Goal: Task Accomplishment & Management: Use online tool/utility

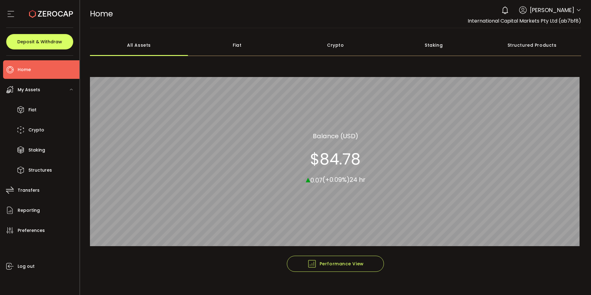
click at [577, 11] on icon at bounding box center [579, 10] width 5 height 5
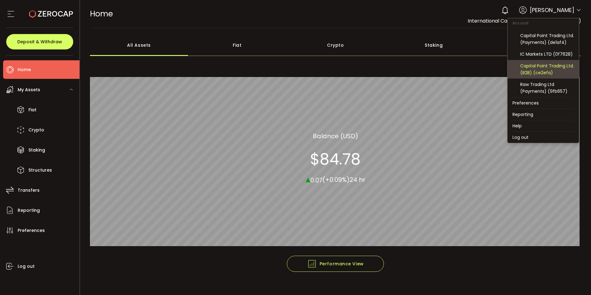
scroll to position [66, 0]
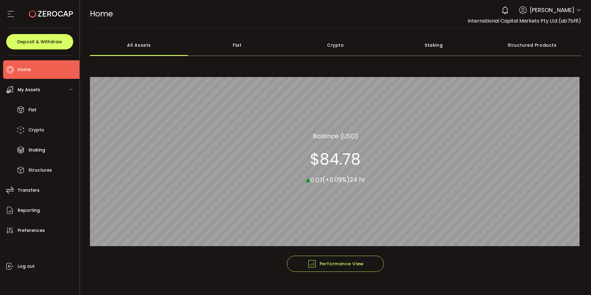
click at [577, 11] on icon at bounding box center [579, 10] width 5 height 5
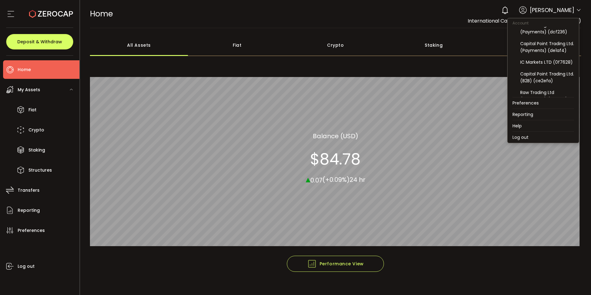
scroll to position [62, 0]
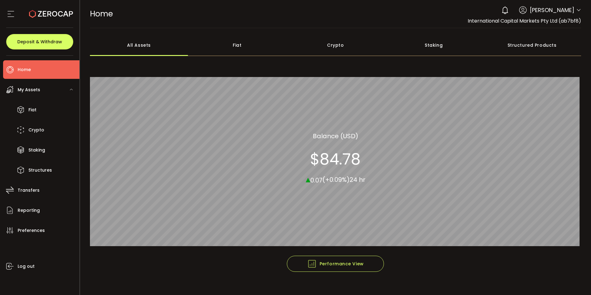
click at [577, 11] on icon at bounding box center [579, 10] width 5 height 5
click at [577, 9] on icon at bounding box center [579, 10] width 5 height 5
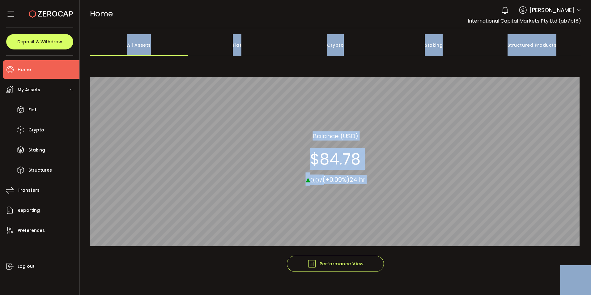
drag, startPoint x: 579, startPoint y: 73, endPoint x: 582, endPoint y: 57, distance: 16.0
click at [582, 57] on body "#icon-aud_portfolio .cls-1 { font-size: 12px; fill: #fdfbfb; font-family: "Adob…" at bounding box center [295, 147] width 591 height 295
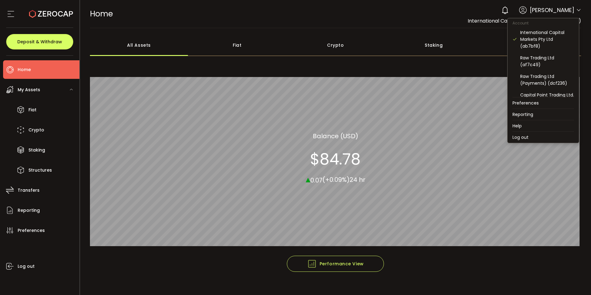
click at [577, 9] on icon at bounding box center [579, 10] width 5 height 5
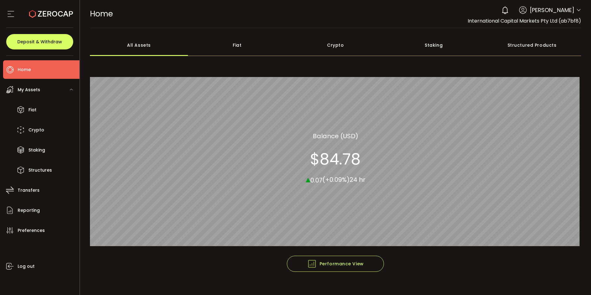
click at [577, 11] on icon at bounding box center [579, 10] width 5 height 5
click at [577, 10] on icon at bounding box center [579, 10] width 5 height 5
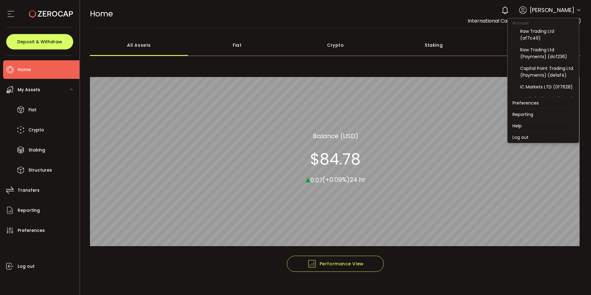
scroll to position [33, 0]
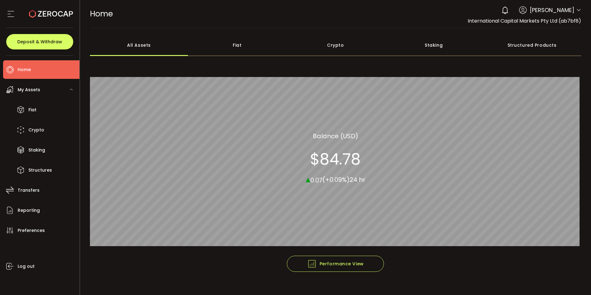
click at [577, 8] on span at bounding box center [579, 10] width 5 height 6
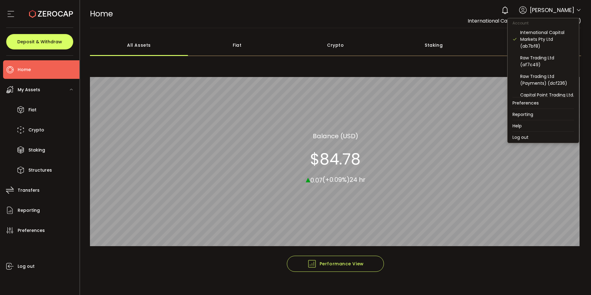
scroll to position [62, 0]
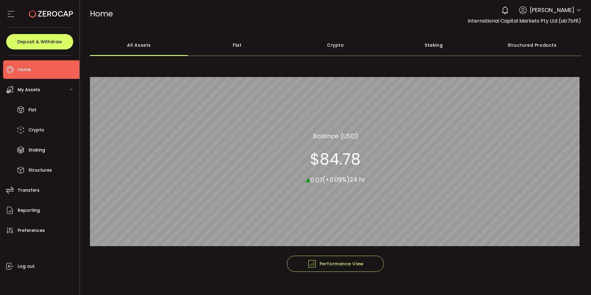
click at [577, 11] on icon at bounding box center [579, 10] width 5 height 5
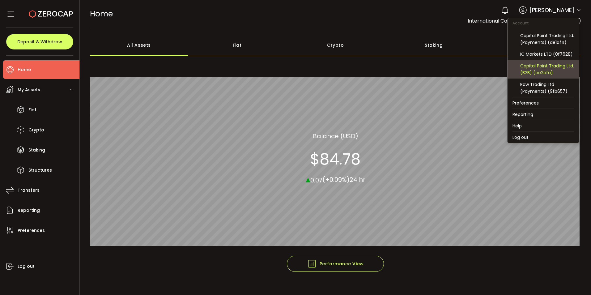
scroll to position [66, 0]
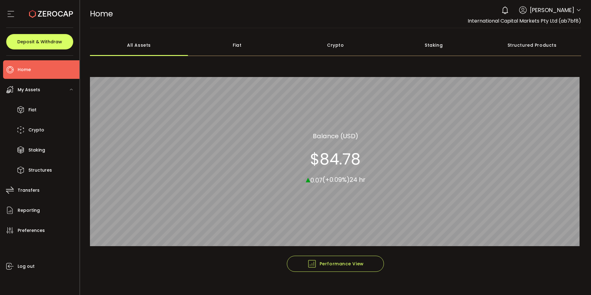
click at [577, 14] on div at bounding box center [579, 11] width 5 height 6
click at [577, 8] on icon at bounding box center [579, 10] width 5 height 5
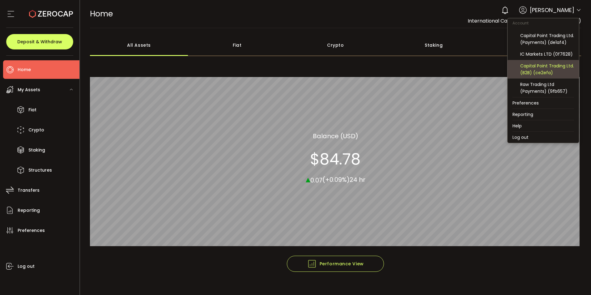
scroll to position [62, 0]
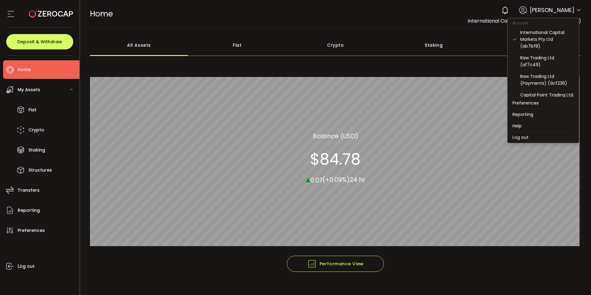
click at [577, 12] on icon at bounding box center [579, 10] width 5 height 5
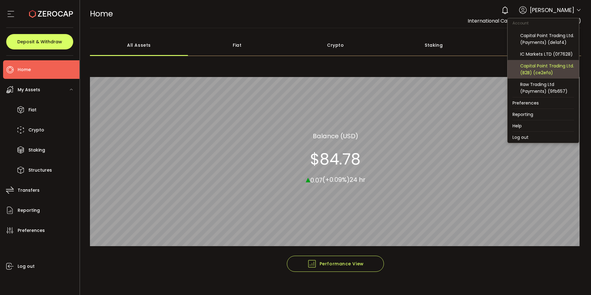
click at [546, 75] on div "Capital Point Trading Ltd. (B2B) (ce2efa)" at bounding box center [548, 69] width 54 height 14
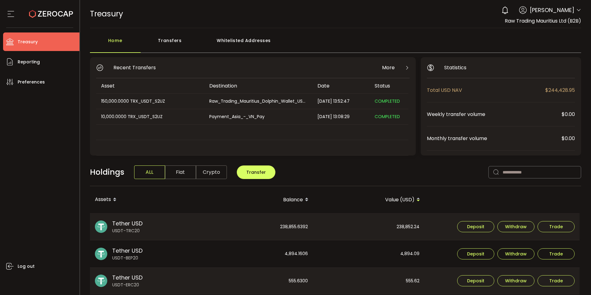
click at [577, 13] on span at bounding box center [579, 10] width 5 height 6
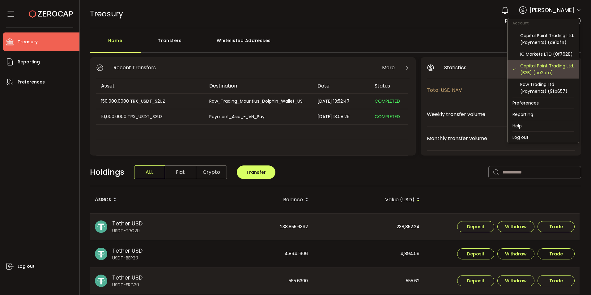
scroll to position [66, 0]
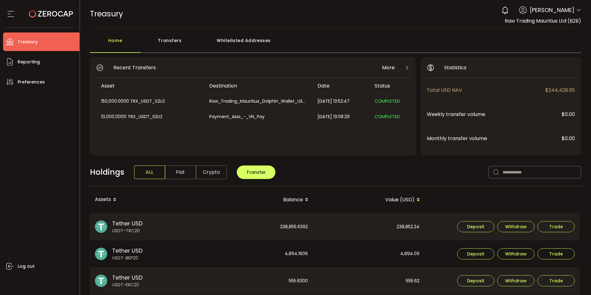
click at [578, 9] on icon at bounding box center [579, 10] width 5 height 5
click at [577, 11] on icon at bounding box center [579, 10] width 5 height 5
click at [574, 11] on div "0 Cristal Quinal" at bounding box center [540, 10] width 83 height 14
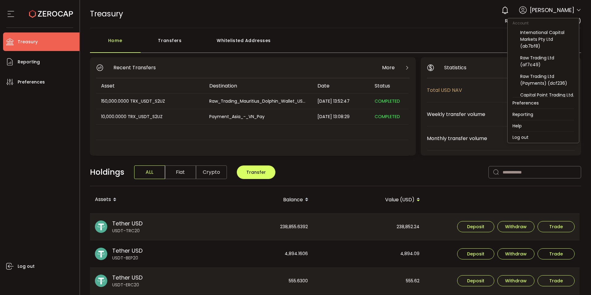
click at [577, 9] on icon at bounding box center [579, 10] width 5 height 5
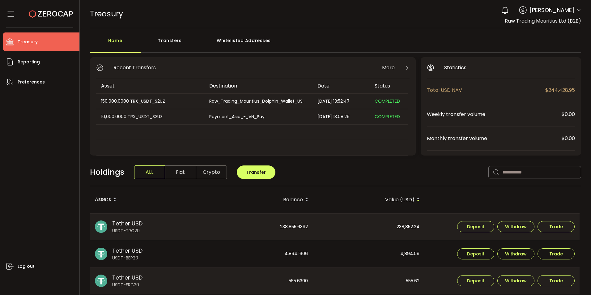
click at [359, 29] on main "Home Transfers Whitelisted Addresses Recent Transfers More Asset Destination Da…" at bounding box center [336, 270] width 512 height 484
click at [171, 40] on div "Transfers" at bounding box center [170, 43] width 59 height 19
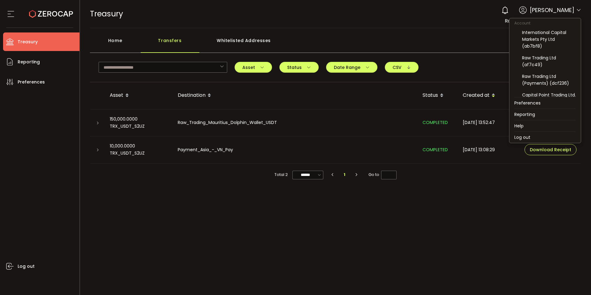
click at [579, 11] on icon at bounding box center [579, 10] width 5 height 5
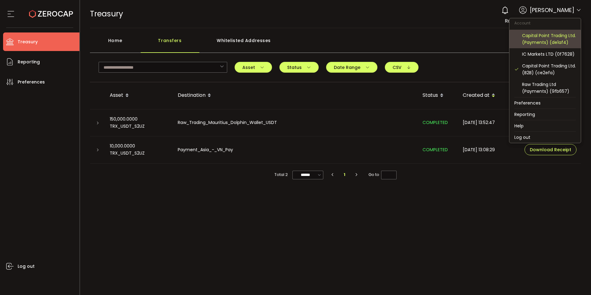
scroll to position [62, 0]
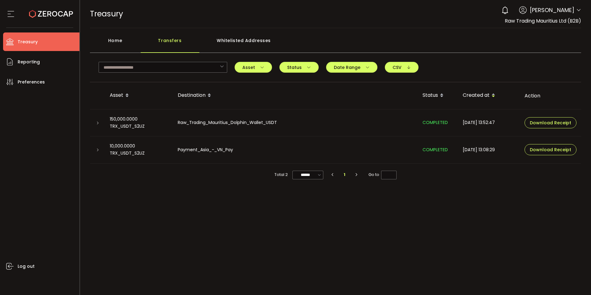
click at [579, 10] on icon at bounding box center [579, 10] width 5 height 5
click at [581, 10] on icon at bounding box center [579, 10] width 5 height 5
click at [578, 8] on icon at bounding box center [579, 10] width 5 height 5
click at [577, 12] on icon at bounding box center [579, 10] width 5 height 5
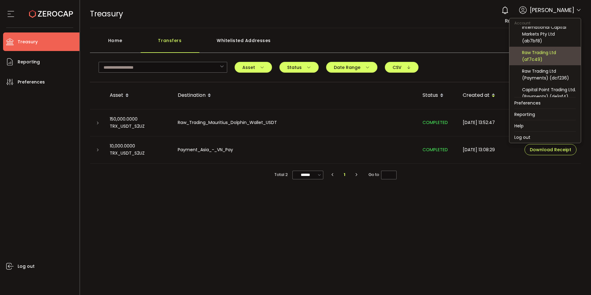
scroll to position [0, 0]
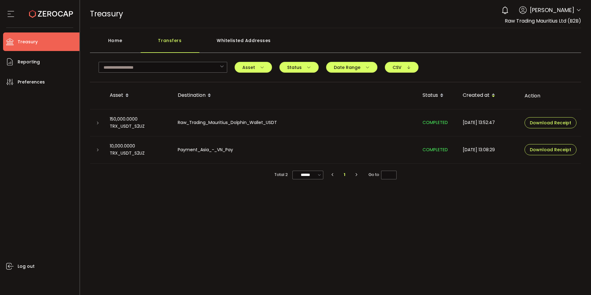
click at [580, 10] on icon at bounding box center [579, 10] width 5 height 5
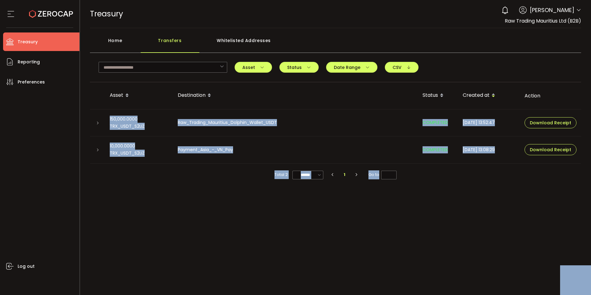
drag, startPoint x: 581, startPoint y: 59, endPoint x: 582, endPoint y: 72, distance: 13.0
click at [582, 72] on body "#icon-aud_portfolio .cls-1 { font-size: 12px; fill: #fdfbfb; font-family: "Adob…" at bounding box center [295, 147] width 591 height 295
drag, startPoint x: 373, startPoint y: 66, endPoint x: 373, endPoint y: 62, distance: 3.4
click at [373, 65] on button "Date Range" at bounding box center [351, 67] width 51 height 11
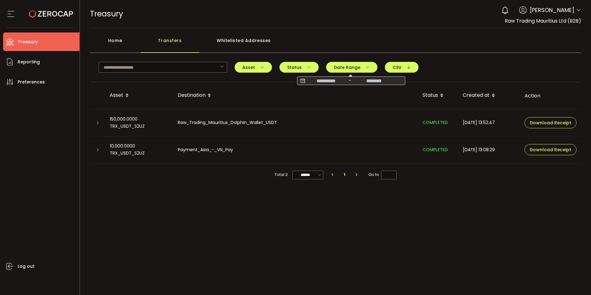
click at [367, 42] on div "Home Transfers Whitelisted Addresses" at bounding box center [336, 43] width 492 height 19
click at [580, 11] on icon at bounding box center [579, 10] width 5 height 5
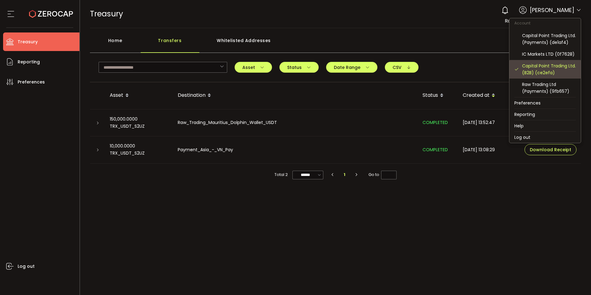
scroll to position [66, 0]
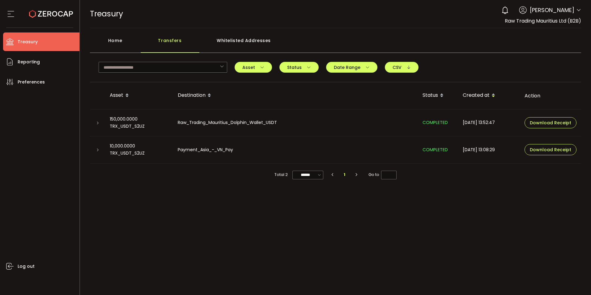
click at [166, 40] on div "Transfers" at bounding box center [170, 43] width 59 height 19
click at [125, 37] on div "Home" at bounding box center [115, 43] width 51 height 19
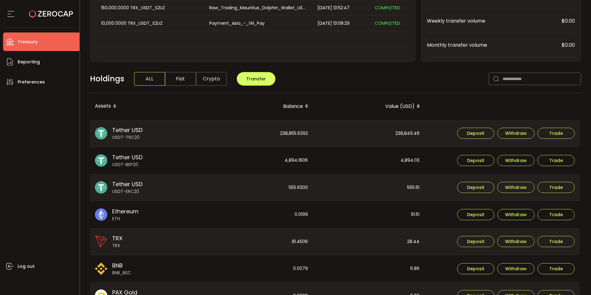
scroll to position [93, 0]
click at [251, 80] on span "Transfer" at bounding box center [256, 79] width 19 height 6
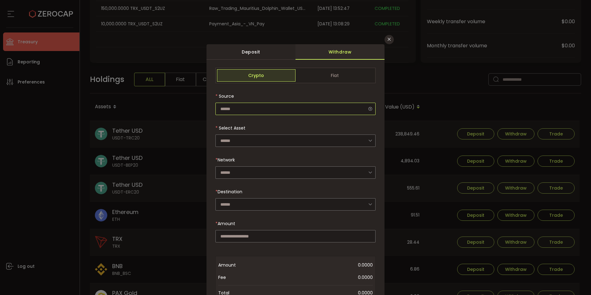
click at [246, 110] on input "dialog" at bounding box center [296, 109] width 160 height 12
click at [286, 92] on div "Source" at bounding box center [296, 102] width 160 height 25
type input "**********"
click at [257, 139] on input "dialog" at bounding box center [296, 141] width 160 height 12
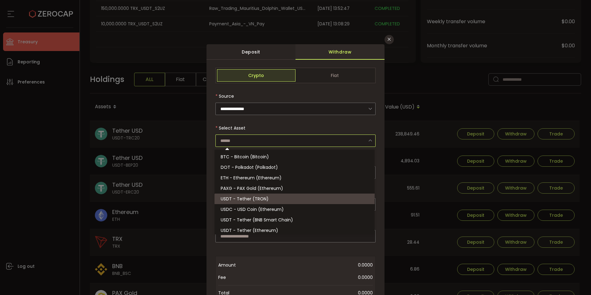
click at [254, 198] on span "USDT - Tether (TRON)" at bounding box center [245, 199] width 48 height 6
type input "**********"
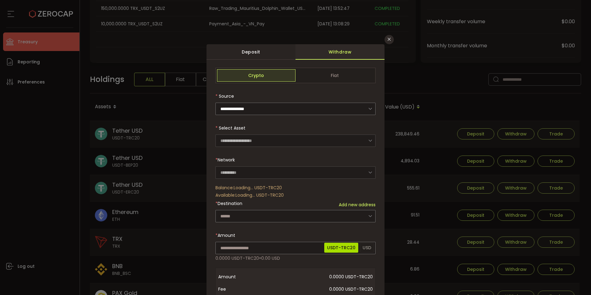
type input "****"
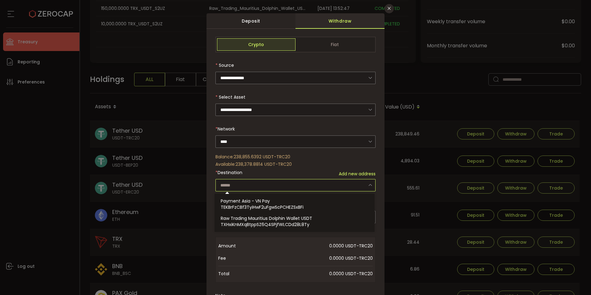
click at [241, 179] on input "dialog" at bounding box center [296, 185] width 160 height 12
paste input "**********"
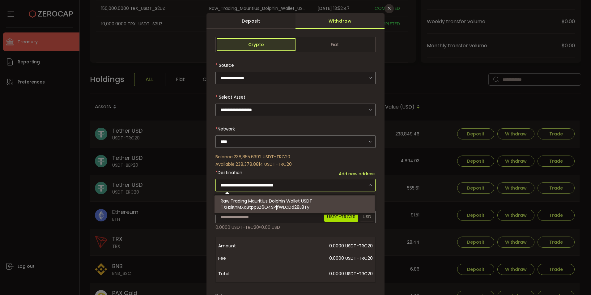
click at [244, 203] on span "Raw Trading Mauritius Dolphin Wallet USDT" at bounding box center [267, 201] width 92 height 6
type input "**********"
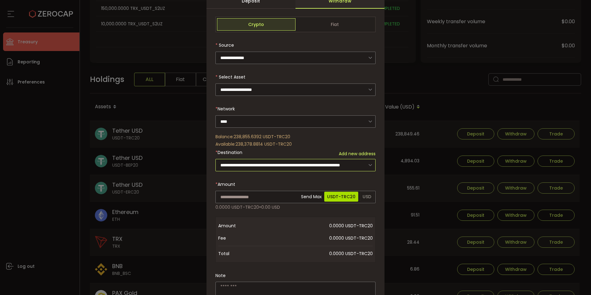
scroll to position [62, 0]
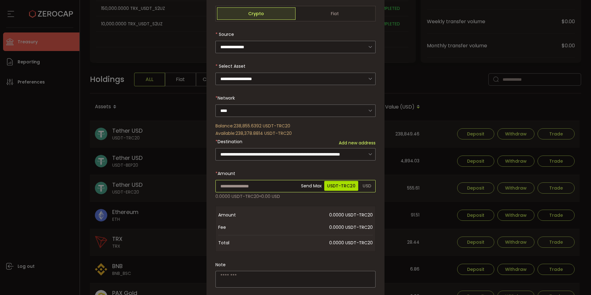
click at [242, 187] on input "dialog" at bounding box center [296, 186] width 160 height 12
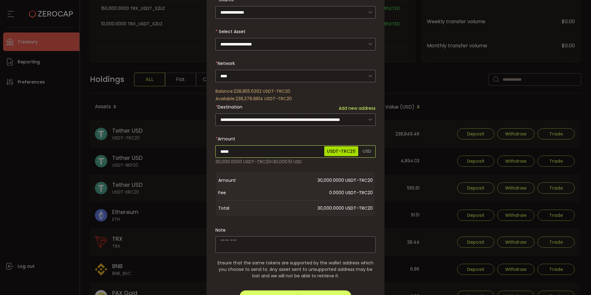
scroll to position [142, 0]
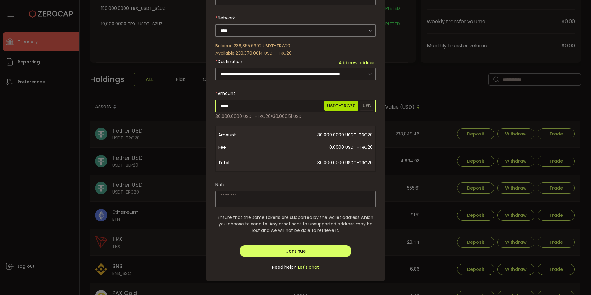
type input "*****"
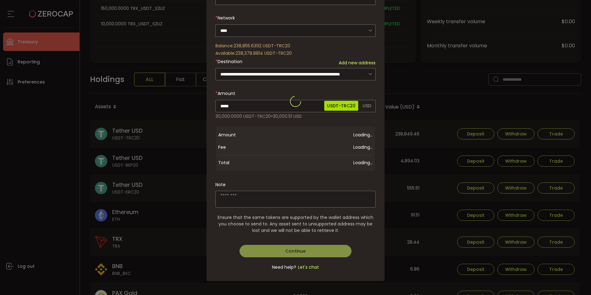
click at [230, 200] on div "**********" at bounding box center [296, 102] width 160 height 352
paste textarea "**********"
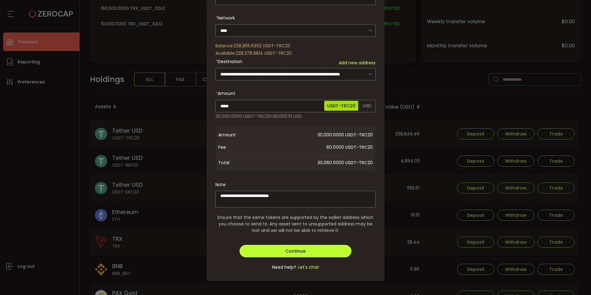
type textarea "**********"
click at [279, 252] on button "Continue" at bounding box center [296, 251] width 112 height 12
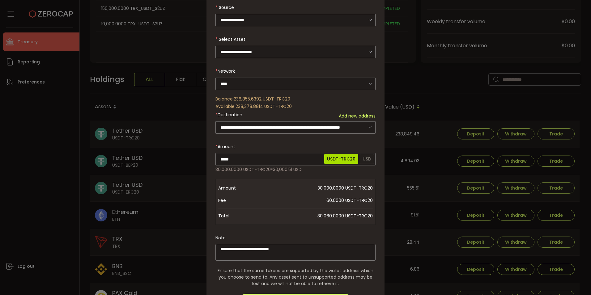
scroll to position [0, 0]
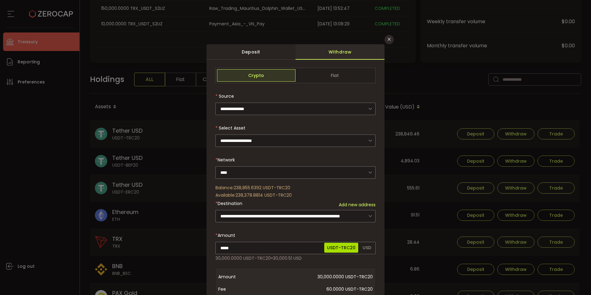
click at [418, 74] on div "**********" at bounding box center [295, 147] width 591 height 295
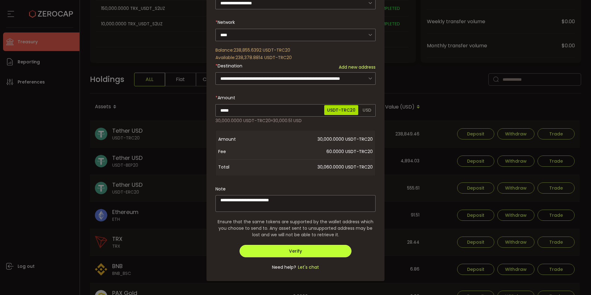
click at [304, 249] on button "Verify" at bounding box center [296, 251] width 112 height 12
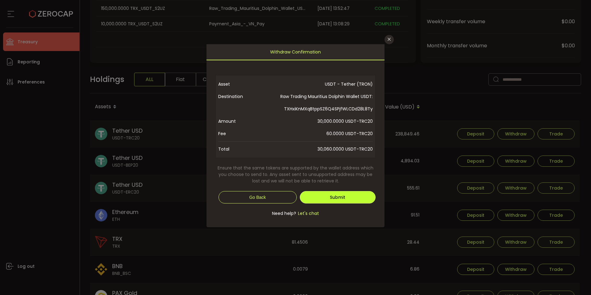
click at [326, 194] on button "Submit" at bounding box center [338, 197] width 76 height 12
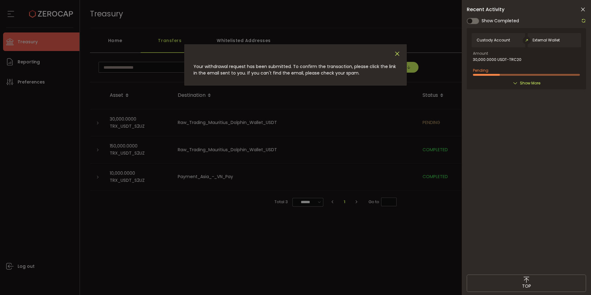
click at [397, 54] on icon "Close" at bounding box center [397, 53] width 7 height 7
